Goal: Task Accomplishment & Management: Use online tool/utility

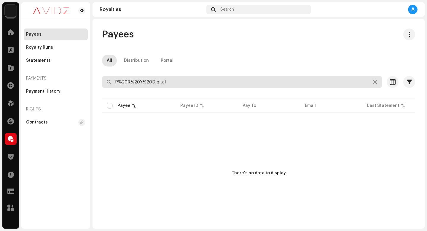
click at [176, 83] on input "P%20R%20Y%20Digital" at bounding box center [242, 82] width 280 height 12
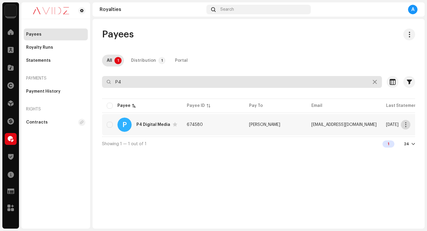
type input "P4"
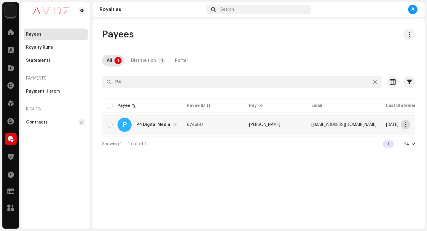
click at [410, 124] on button "button" at bounding box center [405, 124] width 9 height 9
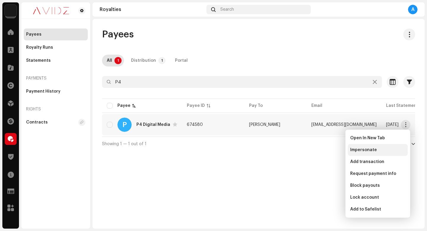
click at [371, 148] on span "Impersonate" at bounding box center [364, 150] width 27 height 5
